Goal: Check status: Check status

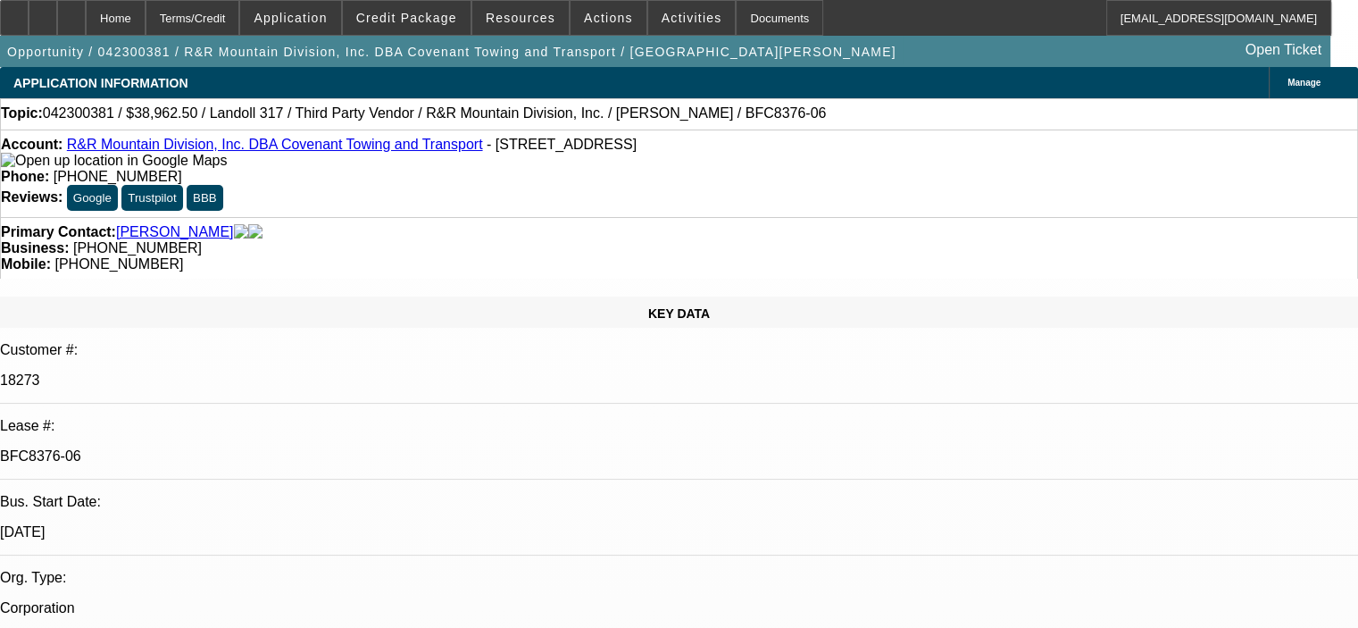
select select "0"
select select "6"
select select "0"
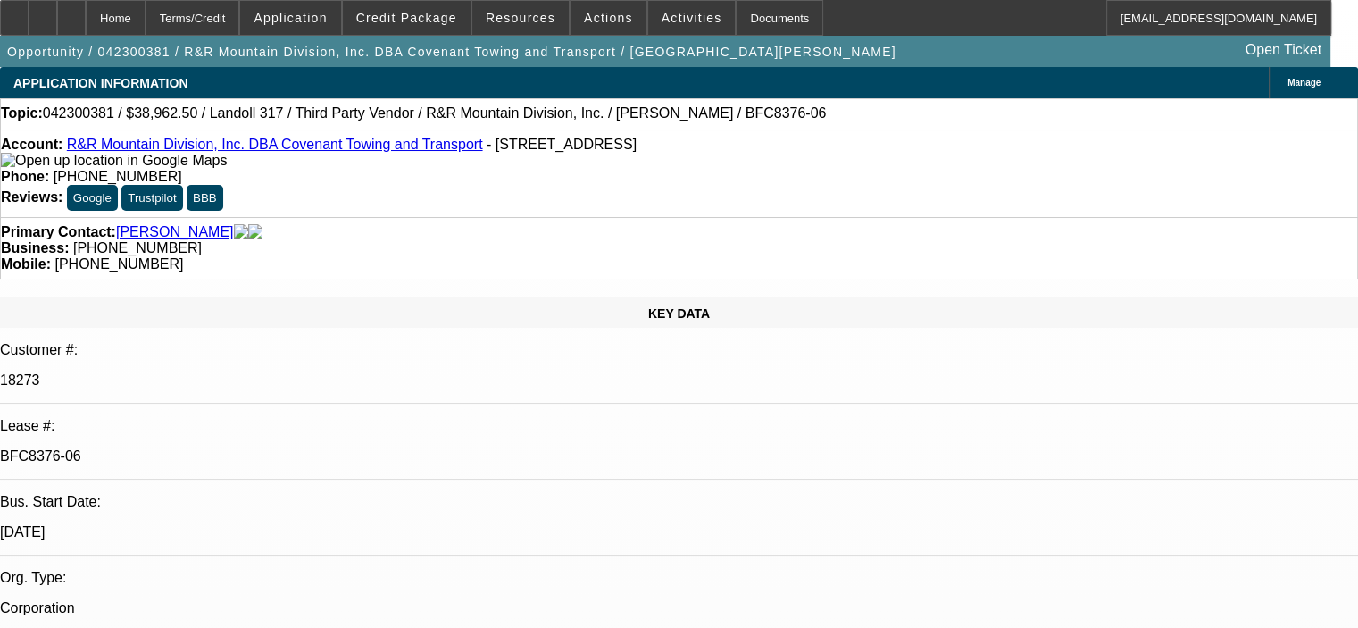
select select "0"
select select "6"
select select "0"
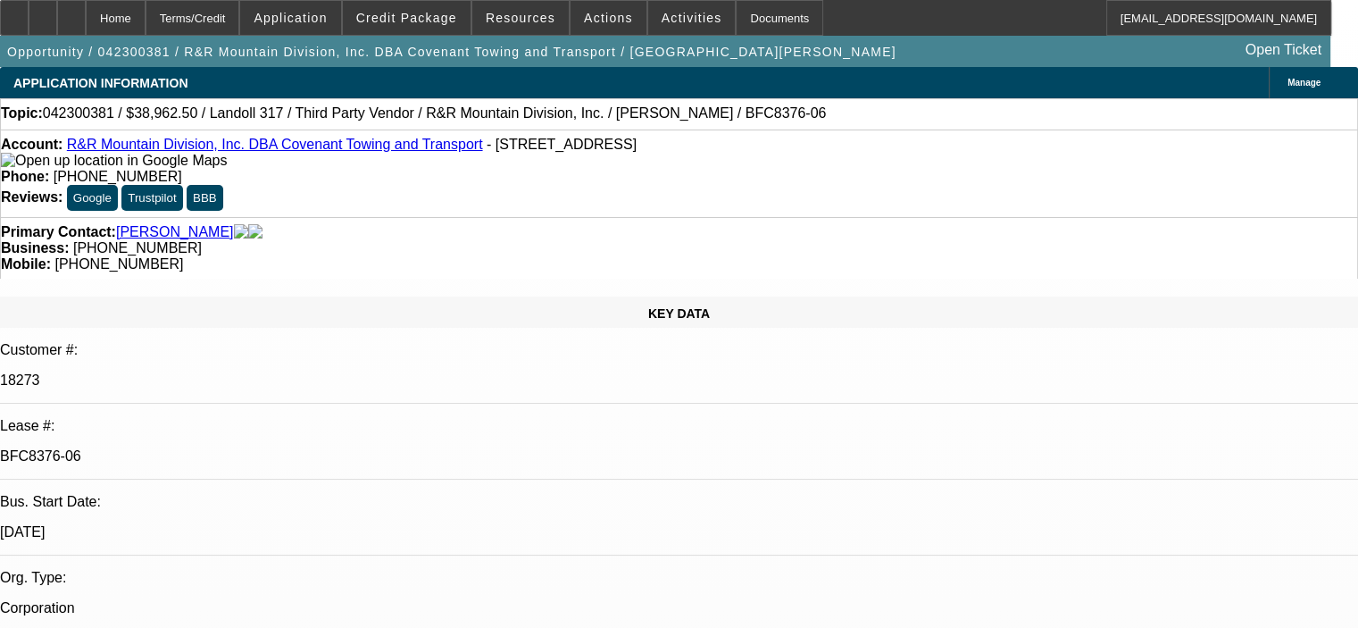
select select "0"
select select "6"
select select "0"
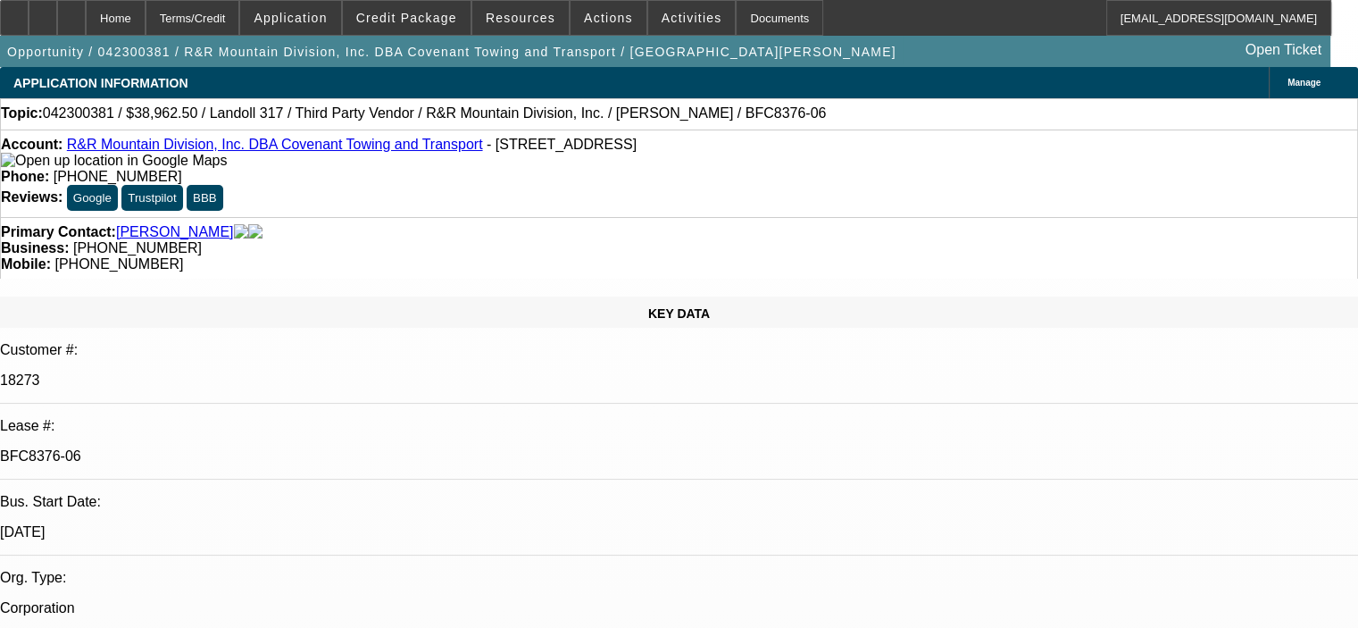
select select "6"
click at [400, 20] on span "Credit Package" at bounding box center [406, 18] width 101 height 14
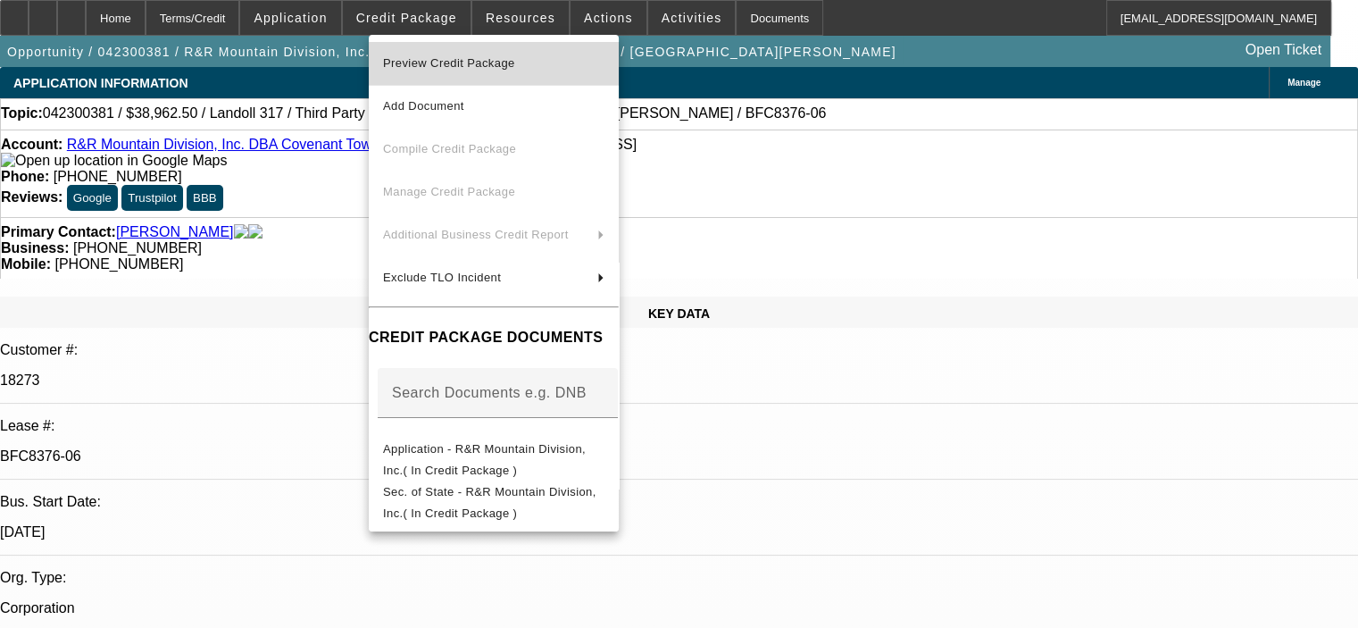
click at [493, 64] on span "Preview Credit Package" at bounding box center [449, 62] width 132 height 13
